Goal: Task Accomplishment & Management: Manage account settings

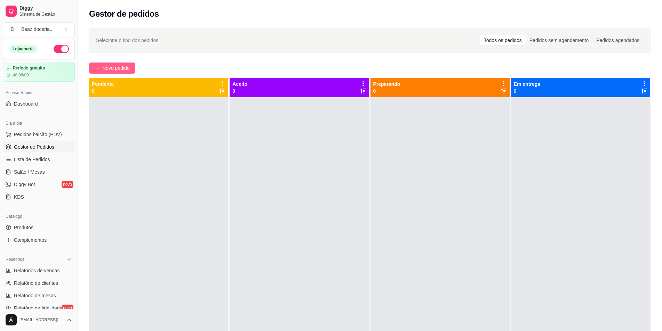
click at [105, 65] on span "Novo pedido" at bounding box center [115, 68] width 27 height 8
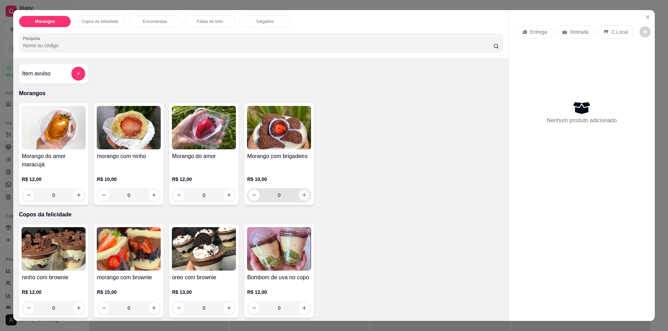
click at [301, 195] on icon "increase-product-quantity" at bounding box center [303, 195] width 5 height 5
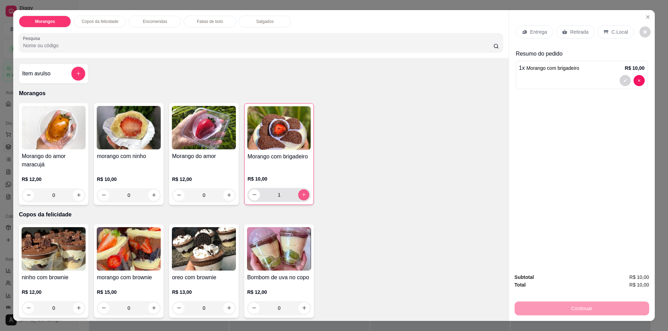
click at [301, 195] on icon "increase-product-quantity" at bounding box center [303, 194] width 5 height 5
type input "2"
click at [153, 310] on icon "increase-product-quantity" at bounding box center [153, 308] width 5 height 5
type input "1"
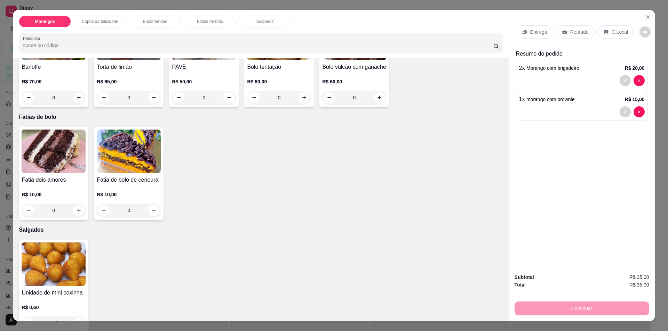
scroll to position [342, 0]
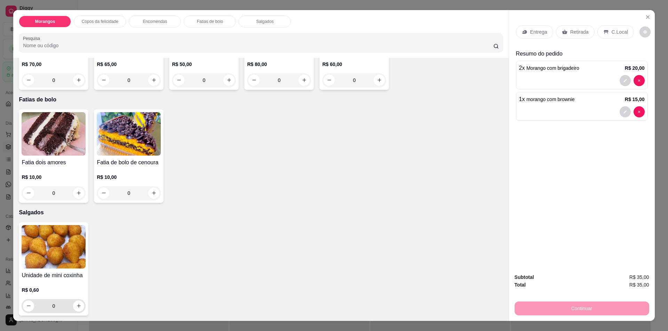
click at [55, 305] on input "0" at bounding box center [53, 306] width 39 height 14
type input "0"
click at [570, 34] on p "Retirada" at bounding box center [579, 32] width 18 height 7
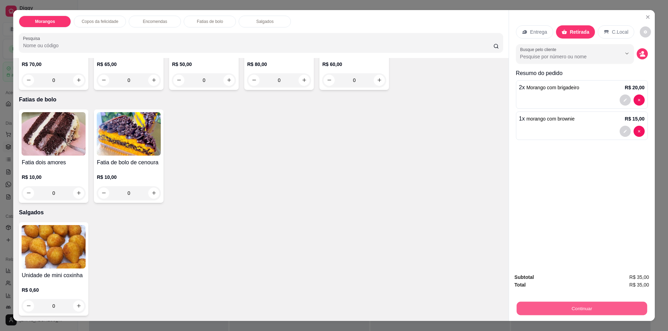
click at [558, 306] on button "Continuar" at bounding box center [581, 309] width 130 height 14
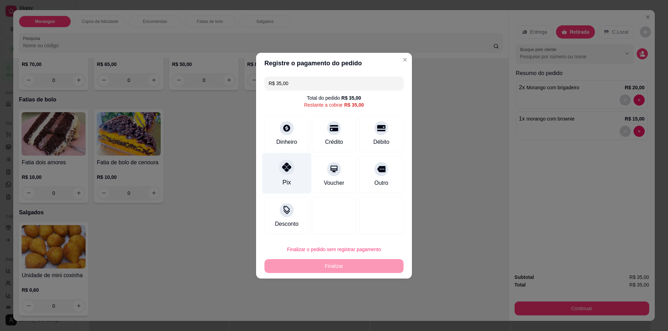
click at [299, 175] on div "Pix" at bounding box center [286, 173] width 49 height 41
type input "R$ 0,00"
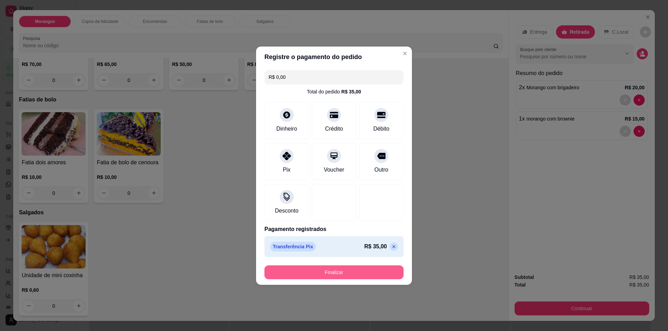
click at [351, 274] on button "Finalizar" at bounding box center [333, 273] width 139 height 14
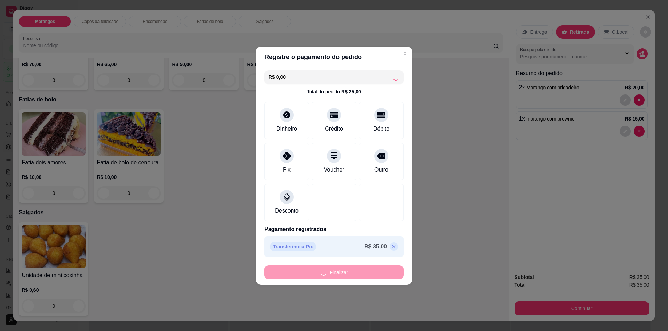
type input "0"
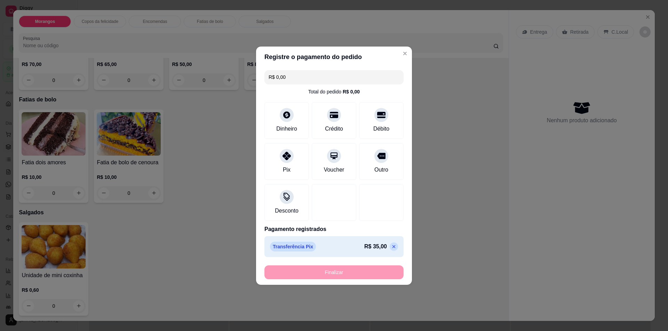
type input "-R$ 35,00"
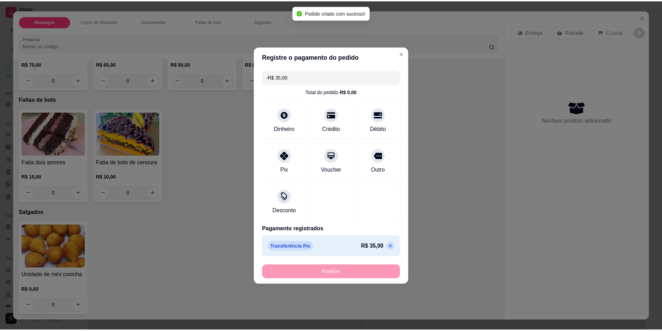
scroll to position [341, 0]
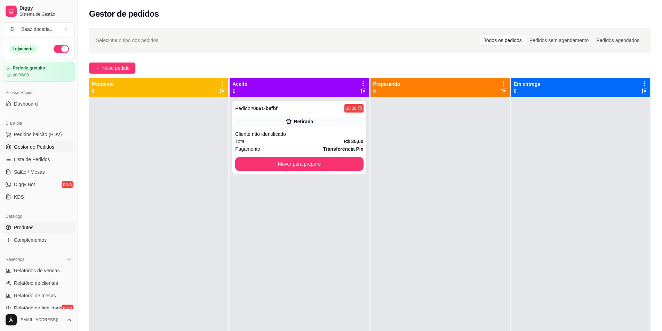
click at [20, 225] on span "Produtos" at bounding box center [23, 227] width 19 height 7
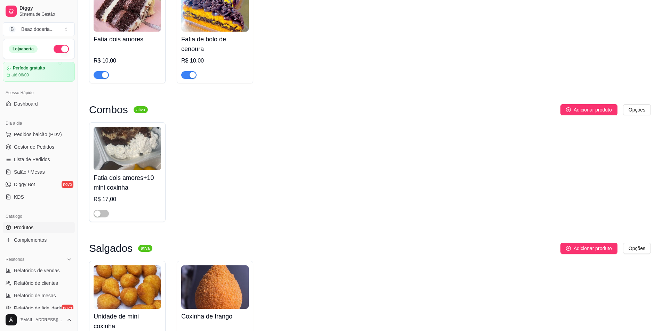
scroll to position [725, 0]
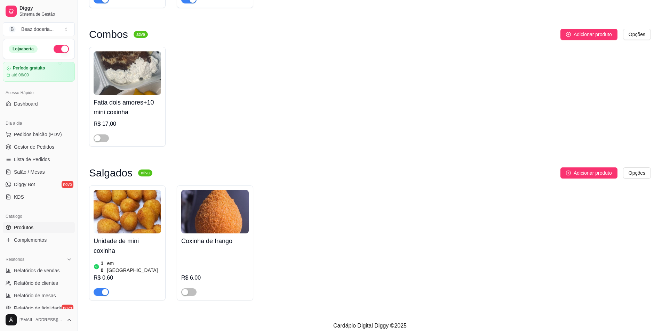
click at [126, 216] on img at bounding box center [127, 211] width 67 height 43
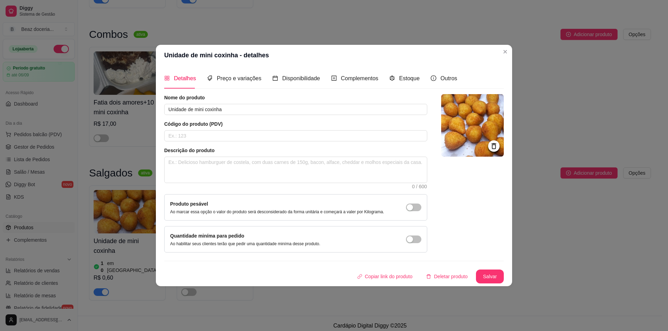
click at [421, 79] on div "Detalhes Preço e variações Disponibilidade Complementos Estoque Outros" at bounding box center [310, 78] width 293 height 20
click at [405, 78] on span "Estoque" at bounding box center [409, 78] width 21 height 6
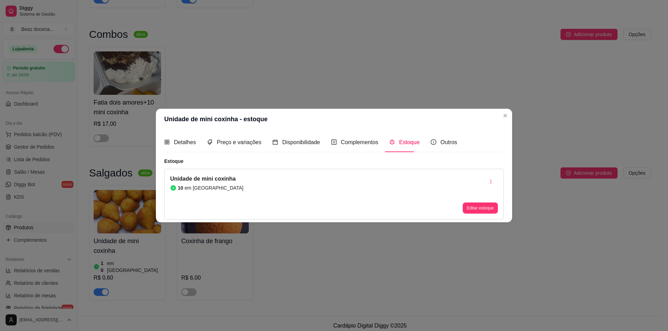
click at [182, 188] on article "10" at bounding box center [181, 188] width 6 height 7
drag, startPoint x: 192, startPoint y: 189, endPoint x: 199, endPoint y: 190, distance: 6.7
click at [195, 190] on article "em estoque" at bounding box center [214, 188] width 59 height 7
click at [485, 209] on button "Editar estoque" at bounding box center [479, 208] width 35 height 11
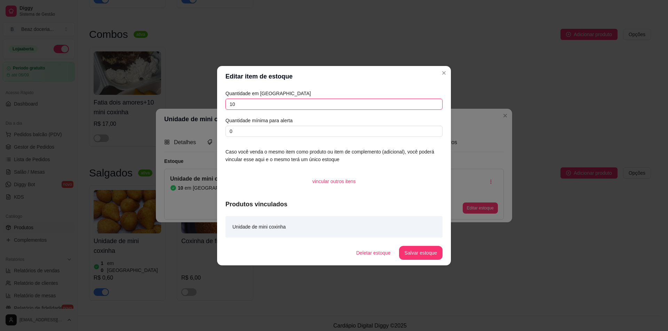
click at [253, 109] on input "10" at bounding box center [333, 104] width 217 height 11
type input "18"
click at [420, 249] on button "Salvar estoque" at bounding box center [420, 253] width 43 height 14
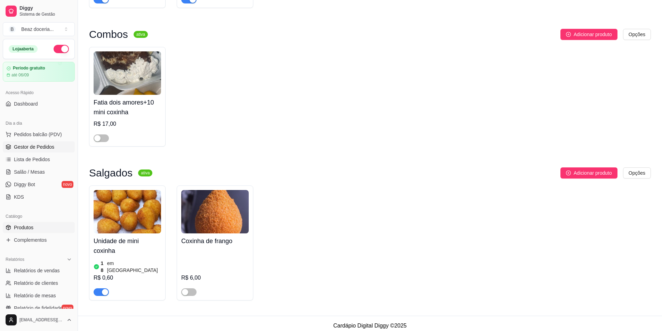
click at [37, 143] on link "Gestor de Pedidos" at bounding box center [39, 147] width 72 height 11
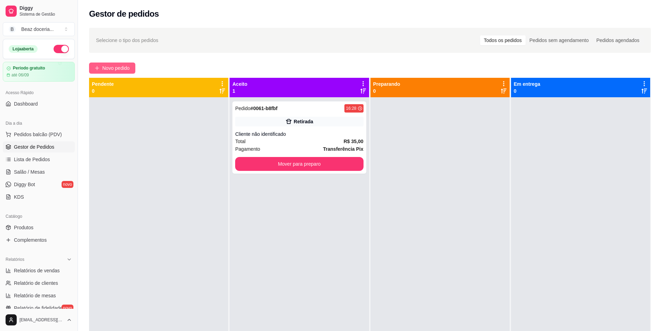
click at [123, 71] on span "Novo pedido" at bounding box center [115, 68] width 27 height 8
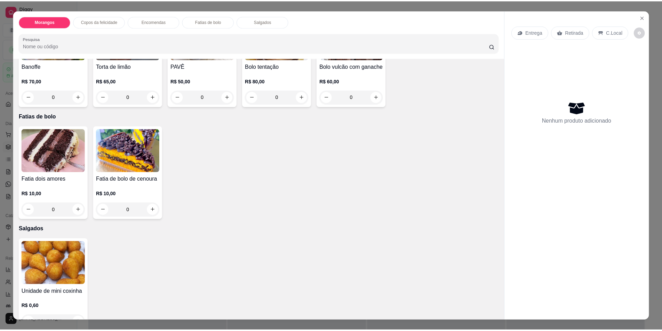
scroll to position [341, 0]
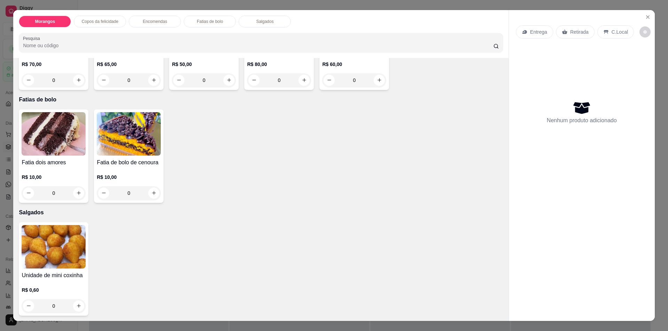
click at [67, 306] on input "0" at bounding box center [53, 306] width 39 height 14
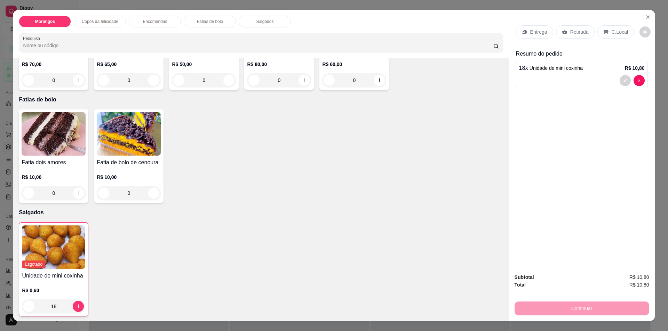
type input "18"
click at [565, 31] on div "Retirada" at bounding box center [575, 31] width 39 height 13
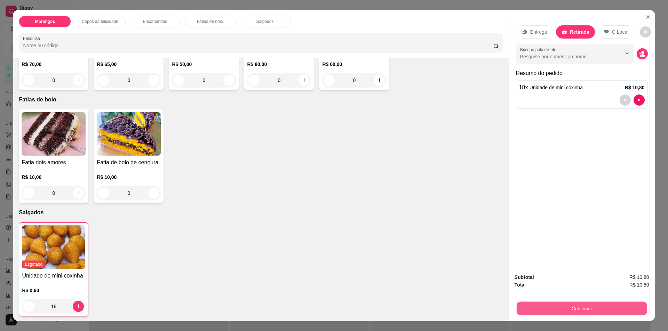
click at [555, 306] on button "Continuar" at bounding box center [581, 309] width 130 height 14
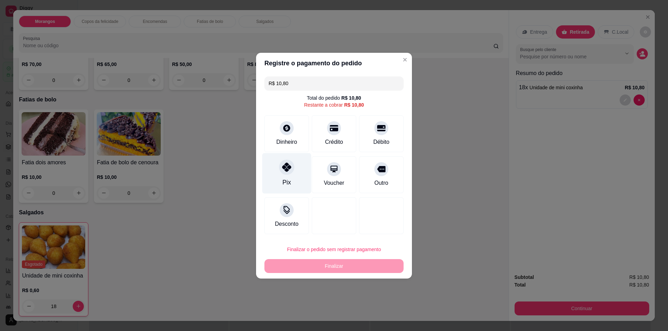
click at [285, 178] on div "Pix" at bounding box center [286, 173] width 49 height 41
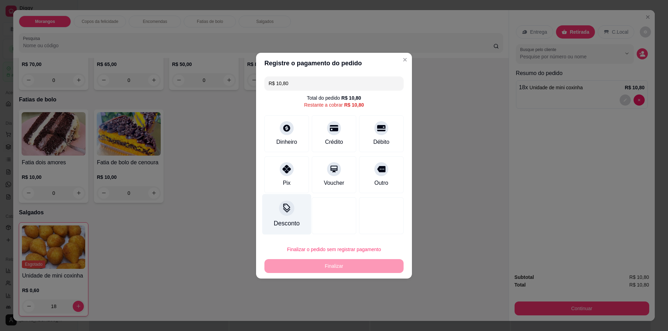
type input "R$ 0,00"
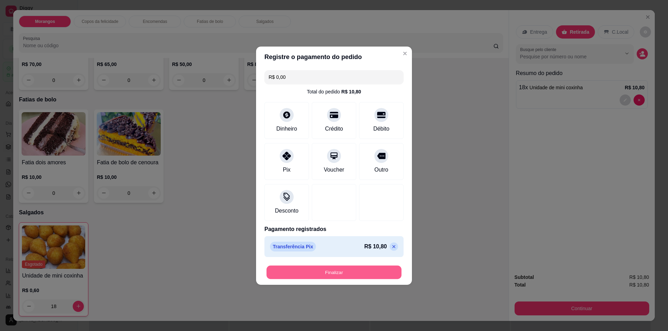
click at [306, 268] on button "Finalizar" at bounding box center [333, 273] width 135 height 14
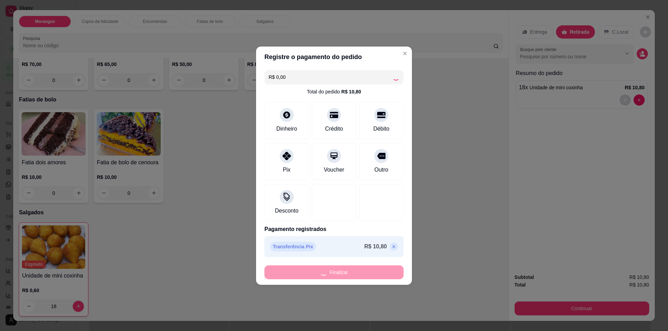
type input "0"
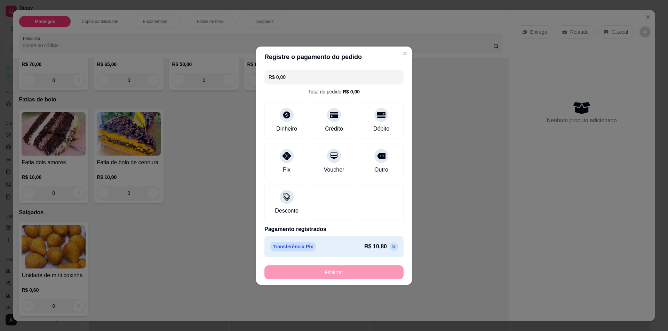
type input "-R$ 10,80"
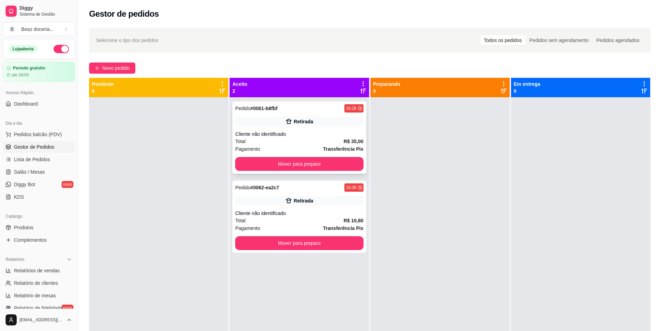
click at [321, 145] on div "Total R$ 35,00" at bounding box center [299, 142] width 128 height 8
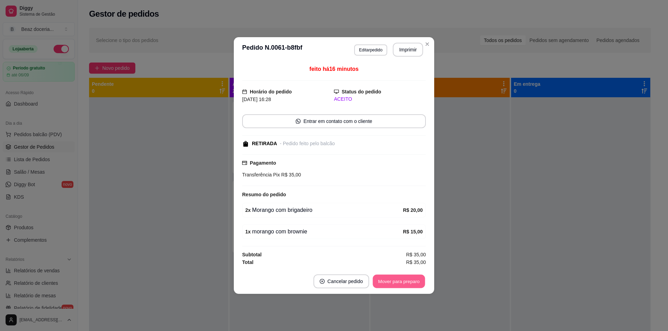
click at [383, 275] on button "Mover para preparo" at bounding box center [398, 282] width 52 height 14
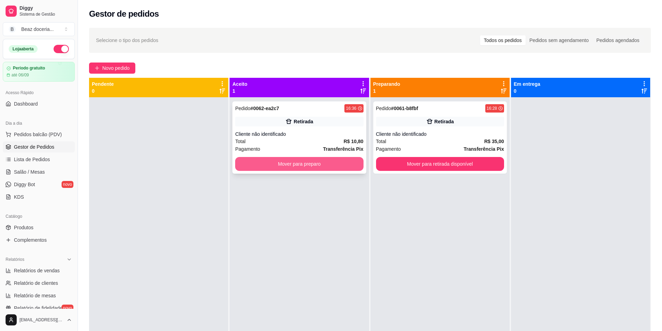
click at [322, 159] on button "Mover para preparo" at bounding box center [299, 164] width 128 height 14
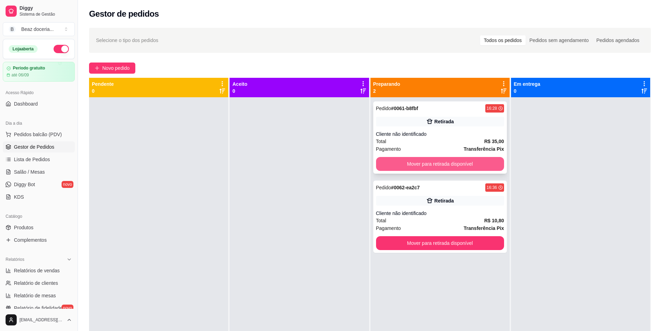
click at [417, 161] on button "Mover para retirada disponível" at bounding box center [440, 164] width 128 height 14
